Goal: Information Seeking & Learning: Find specific fact

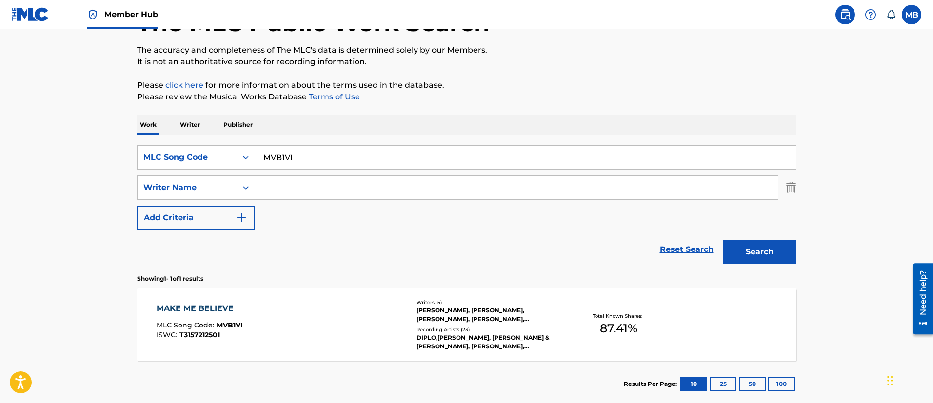
click at [114, 6] on link "Member Hub" at bounding box center [122, 14] width 71 height 29
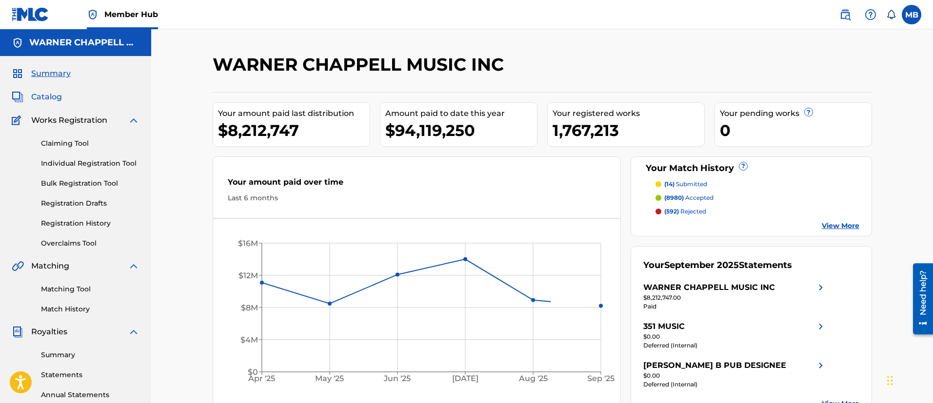
click at [42, 100] on span "Catalog" at bounding box center [46, 97] width 31 height 12
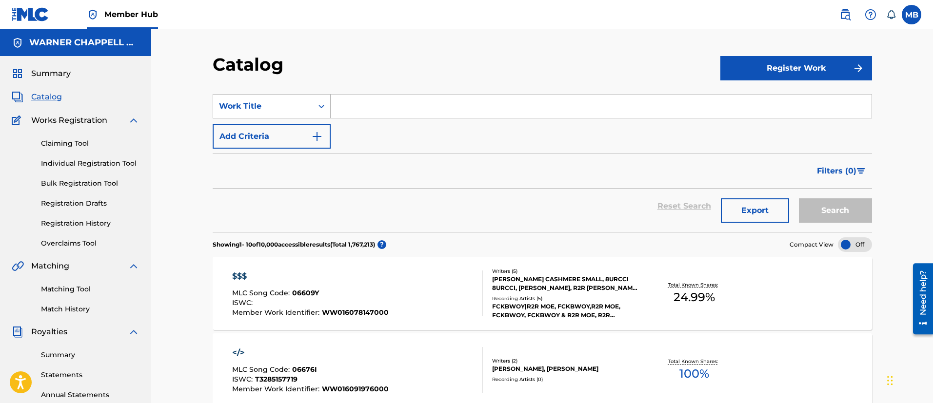
click at [308, 99] on div "Work Title" at bounding box center [263, 106] width 100 height 19
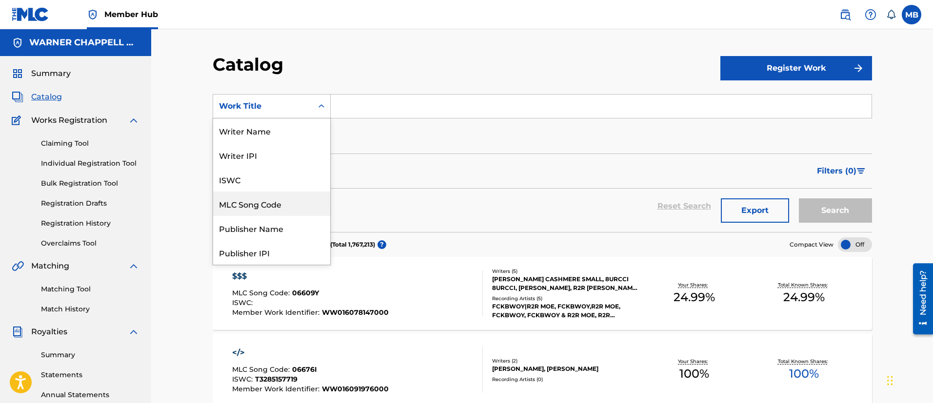
click at [263, 201] on div "MLC Song Code" at bounding box center [271, 204] width 117 height 24
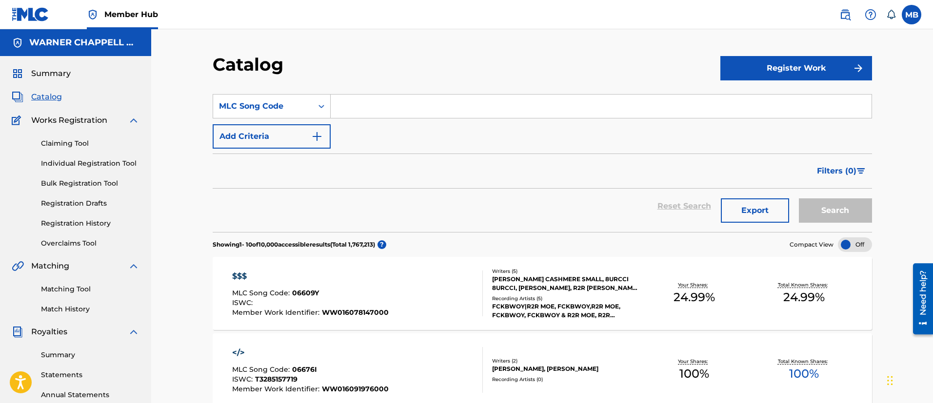
click at [402, 104] on input "Search Form" at bounding box center [601, 106] width 541 height 23
paste input "SA17L6"
type input "SA17L6"
click at [799, 199] on button "Search" at bounding box center [835, 211] width 73 height 24
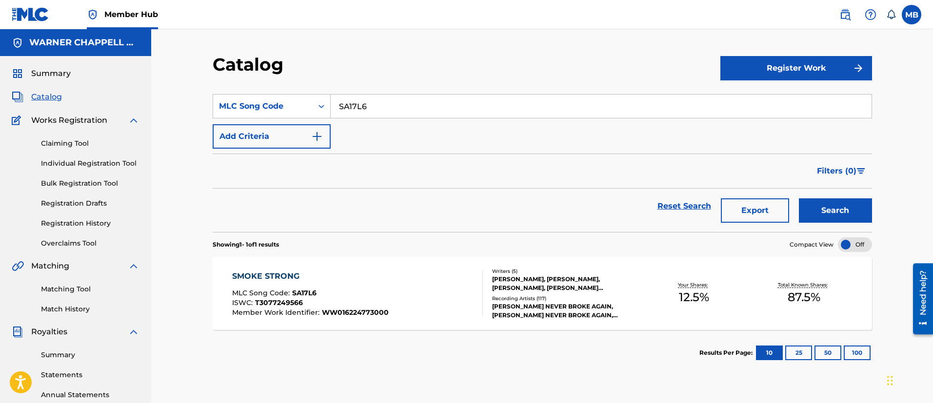
click at [444, 276] on div "SMOKE STRONG MLC Song Code : SA17L6 ISWC : T3077249566 Member Work Identifier :…" at bounding box center [357, 294] width 251 height 46
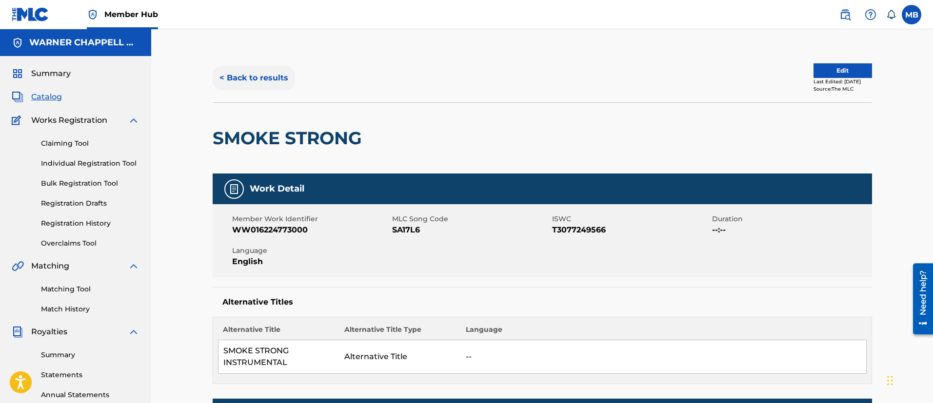
click at [266, 81] on button "< Back to results" at bounding box center [254, 78] width 82 height 24
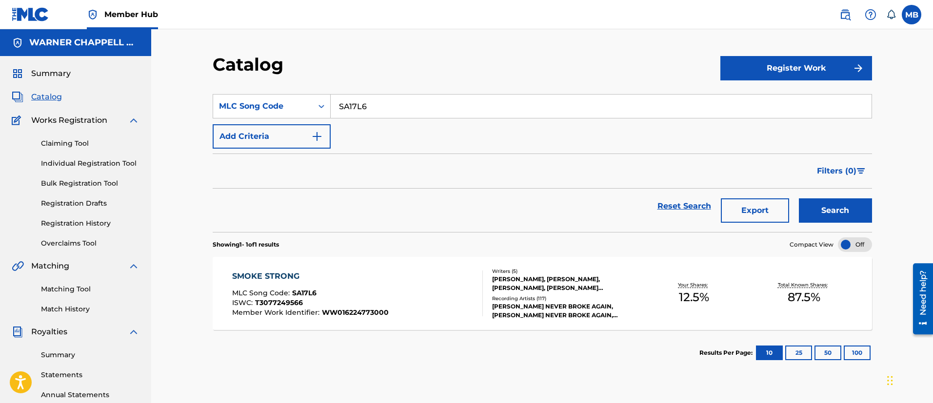
drag, startPoint x: 387, startPoint y: 106, endPoint x: 185, endPoint y: 73, distance: 204.6
click at [192, 85] on div "Catalog Register Work SearchWithCriteria53526ccd-6a6c-46e6-803b-5ed8b03304bc ML…" at bounding box center [542, 293] width 782 height 529
paste input "LE6ORY"
type input "LE6ORY"
click at [799, 199] on button "Search" at bounding box center [835, 211] width 73 height 24
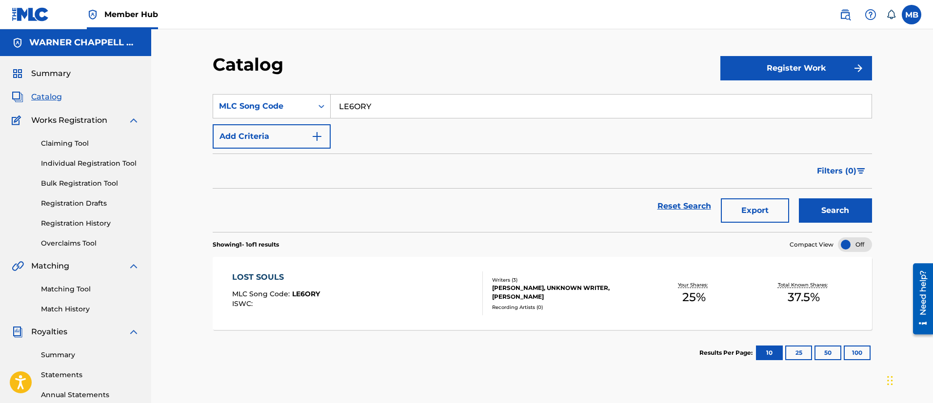
click at [367, 301] on div "LOST SOULS MLC Song Code : LE6ORY ISWC :" at bounding box center [357, 294] width 251 height 44
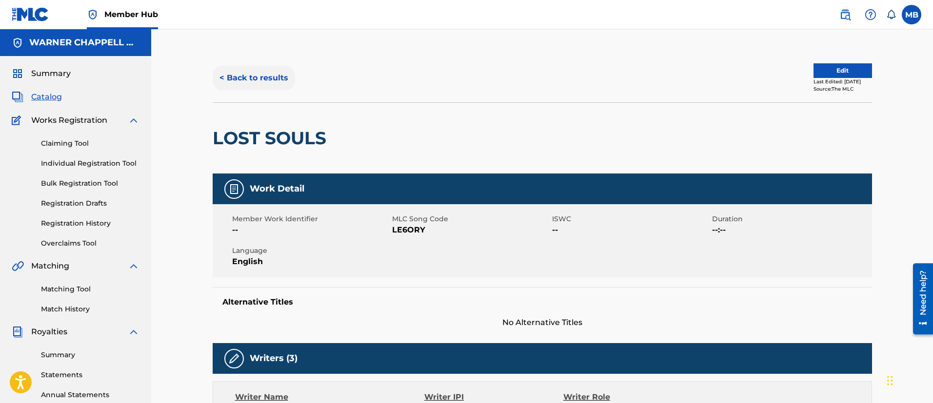
click at [272, 84] on button "< Back to results" at bounding box center [254, 78] width 82 height 24
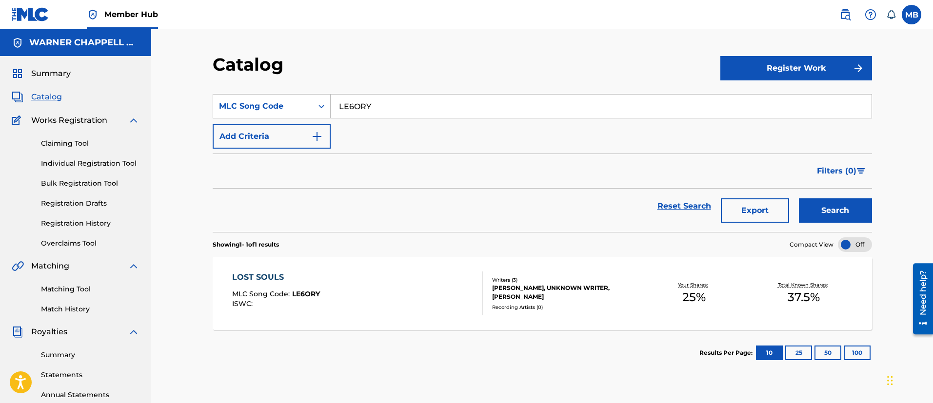
drag, startPoint x: 399, startPoint y: 114, endPoint x: 265, endPoint y: 88, distance: 137.1
click at [268, 91] on section "SearchWithCriteria53526ccd-6a6c-46e6-803b-5ed8b03304bc MLC Song Code LE6ORY Add…" at bounding box center [542, 157] width 659 height 150
paste input "ND0YA4"
type input "ND0YA4"
click at [799, 199] on button "Search" at bounding box center [835, 211] width 73 height 24
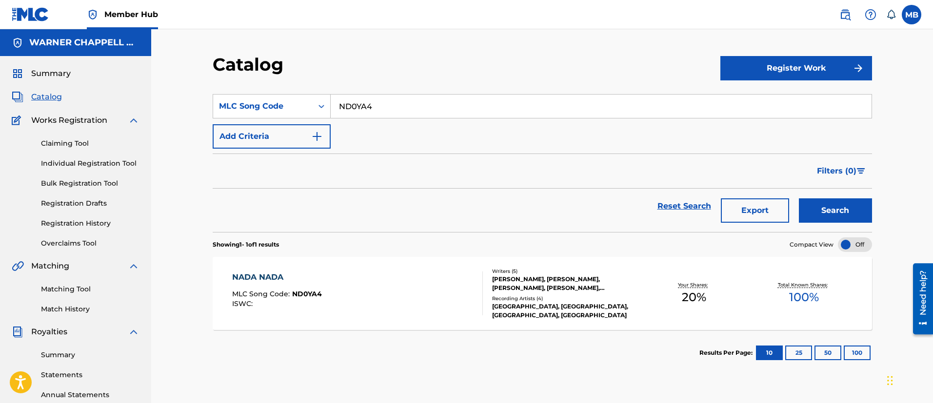
click at [389, 274] on div "NADA NADA MLC Song Code : ND0YA4 ISWC :" at bounding box center [357, 294] width 251 height 44
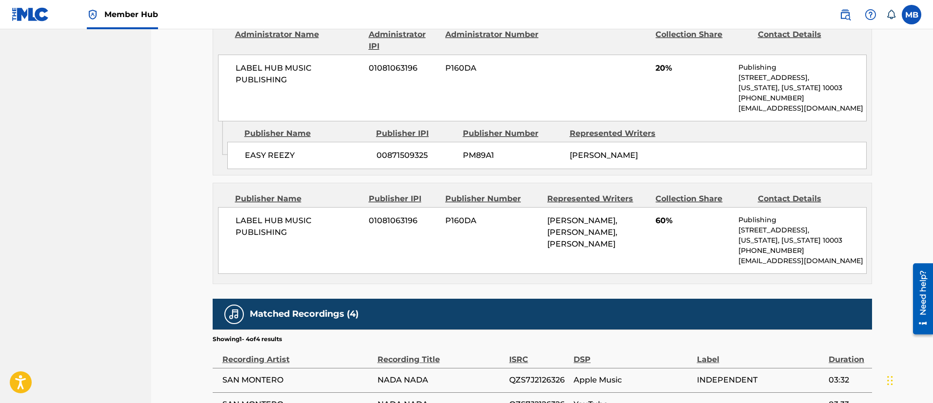
scroll to position [658, 0]
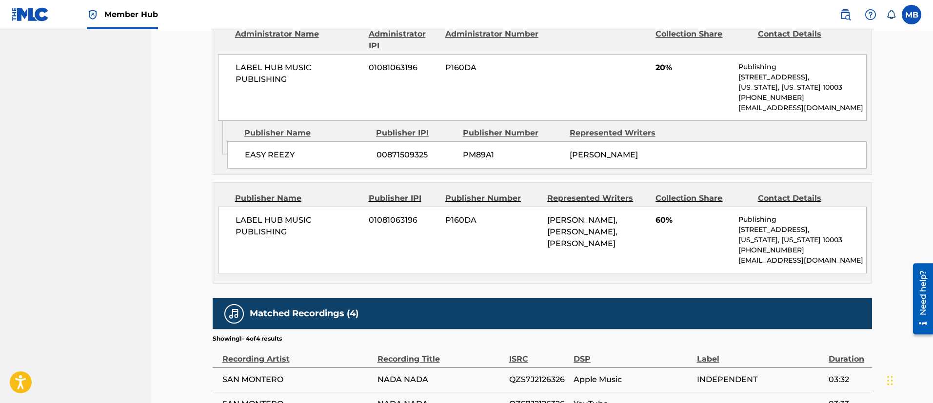
click at [288, 161] on span "EASY REEZY" at bounding box center [307, 155] width 124 height 12
copy div "EASY REEZY"
click at [140, 9] on span "Member Hub" at bounding box center [131, 14] width 54 height 11
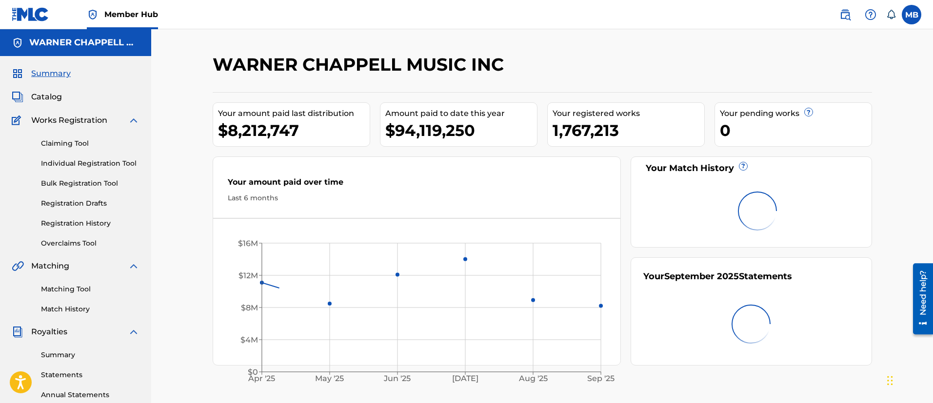
click at [37, 103] on div "Summary Catalog Works Registration Claiming Tool Individual Registration Tool B…" at bounding box center [75, 307] width 151 height 502
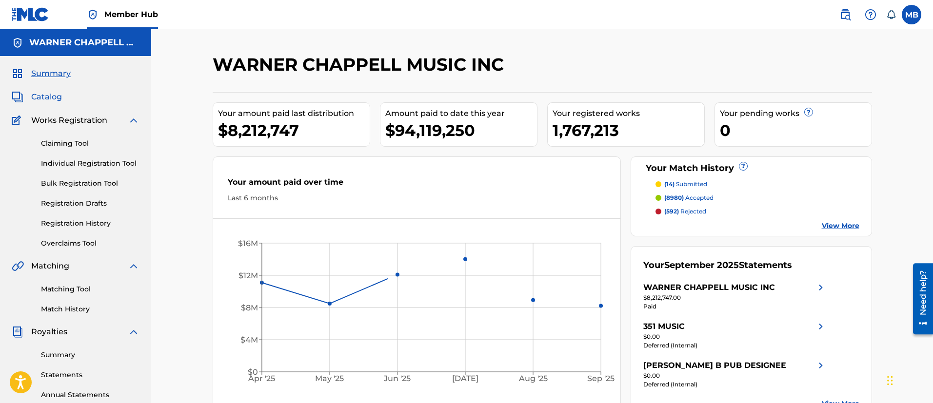
click at [49, 96] on span "Catalog" at bounding box center [46, 97] width 31 height 12
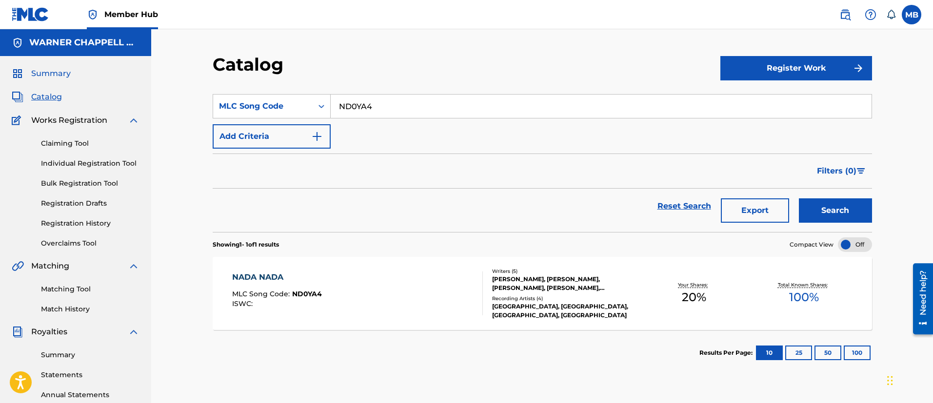
drag, startPoint x: 411, startPoint y: 107, endPoint x: 68, endPoint y: 76, distance: 343.8
click at [77, 86] on main "[PERSON_NAME] MUSIC INC Summary Catalog Works Registration Claiming Tool Indivi…" at bounding box center [466, 293] width 933 height 529
paste input "CA5L12"
type input "CA5L12"
click at [799, 199] on button "Search" at bounding box center [835, 211] width 73 height 24
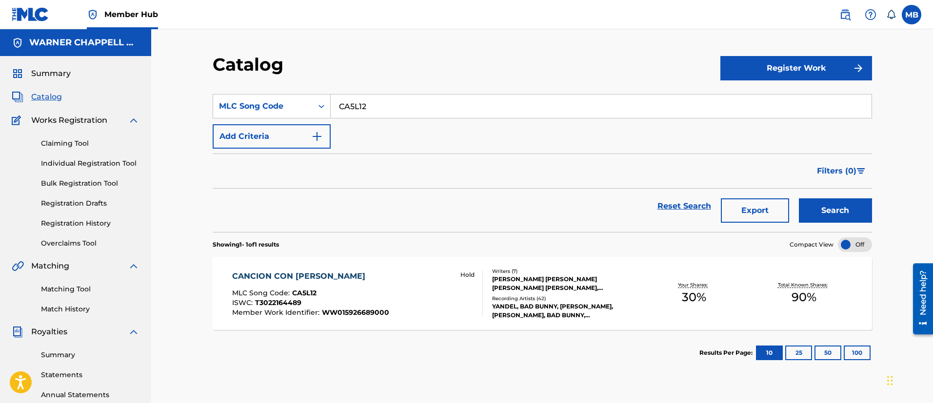
click at [417, 319] on div "CANCION CON YANDEL MLC Song Code : CA5L12 ISWC : T3022164489 Member Work Identi…" at bounding box center [542, 293] width 659 height 73
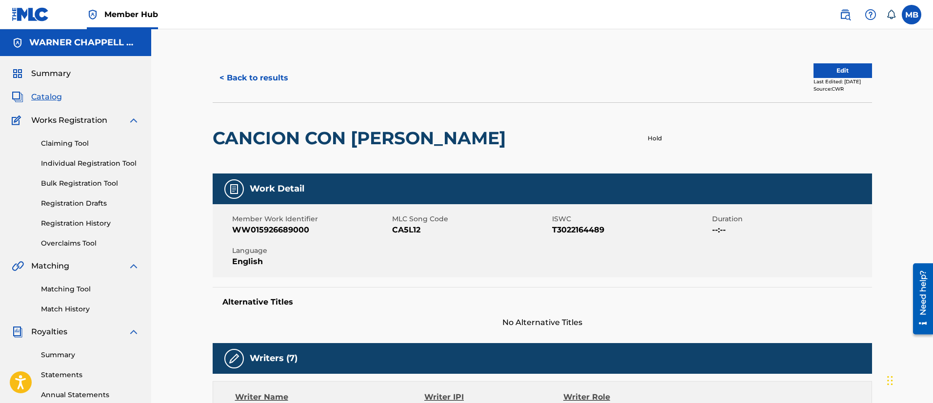
click at [276, 231] on span "WW015926689000" at bounding box center [311, 230] width 158 height 12
copy span "WW015926689000"
click at [404, 231] on span "CA5L12" at bounding box center [471, 230] width 158 height 12
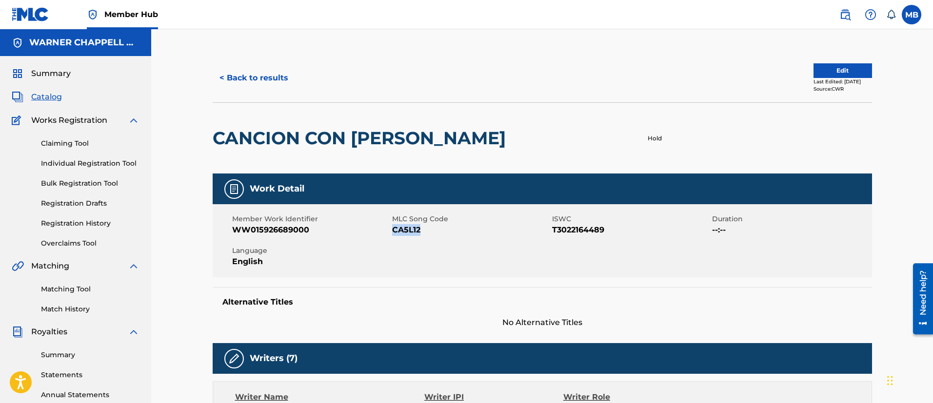
copy span "CA5L12"
